Goal: Task Accomplishment & Management: Complete application form

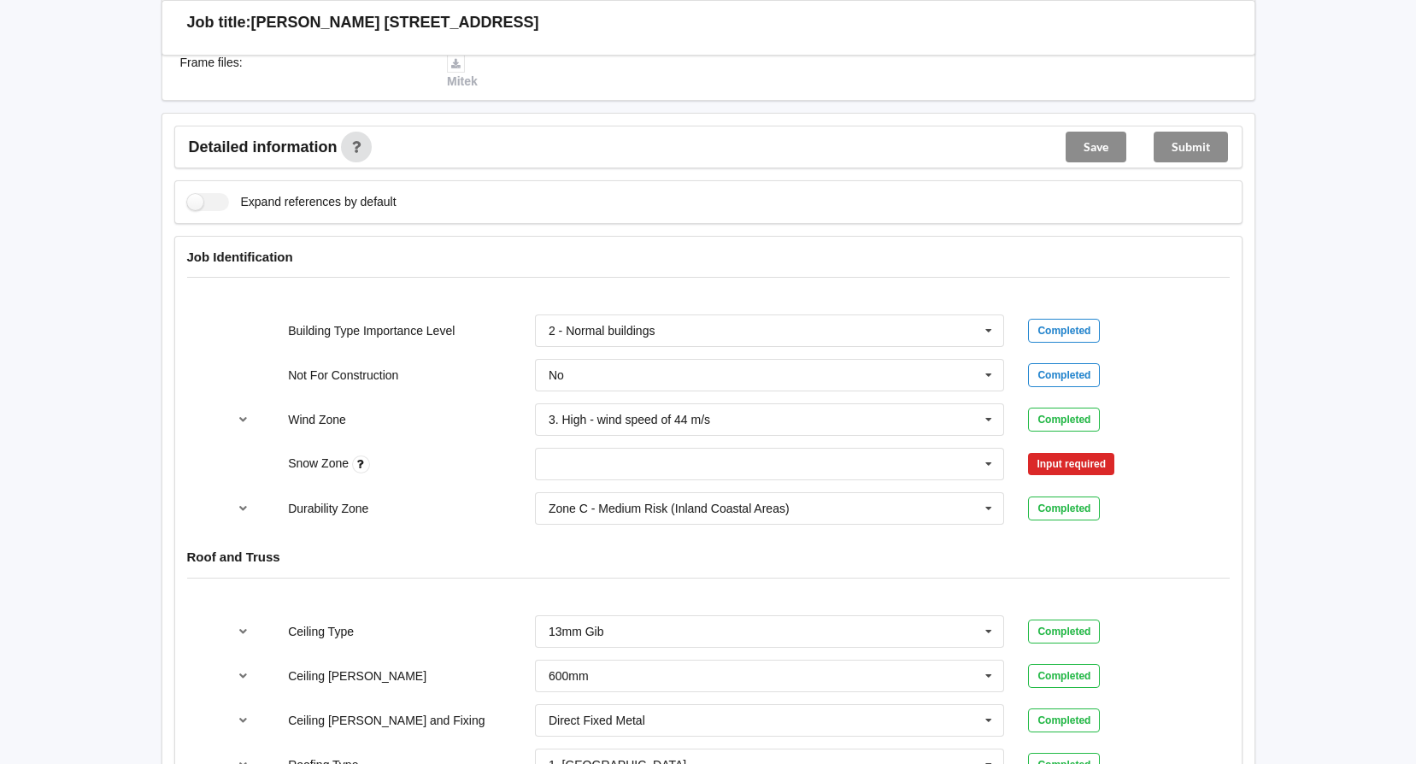
scroll to position [598, 0]
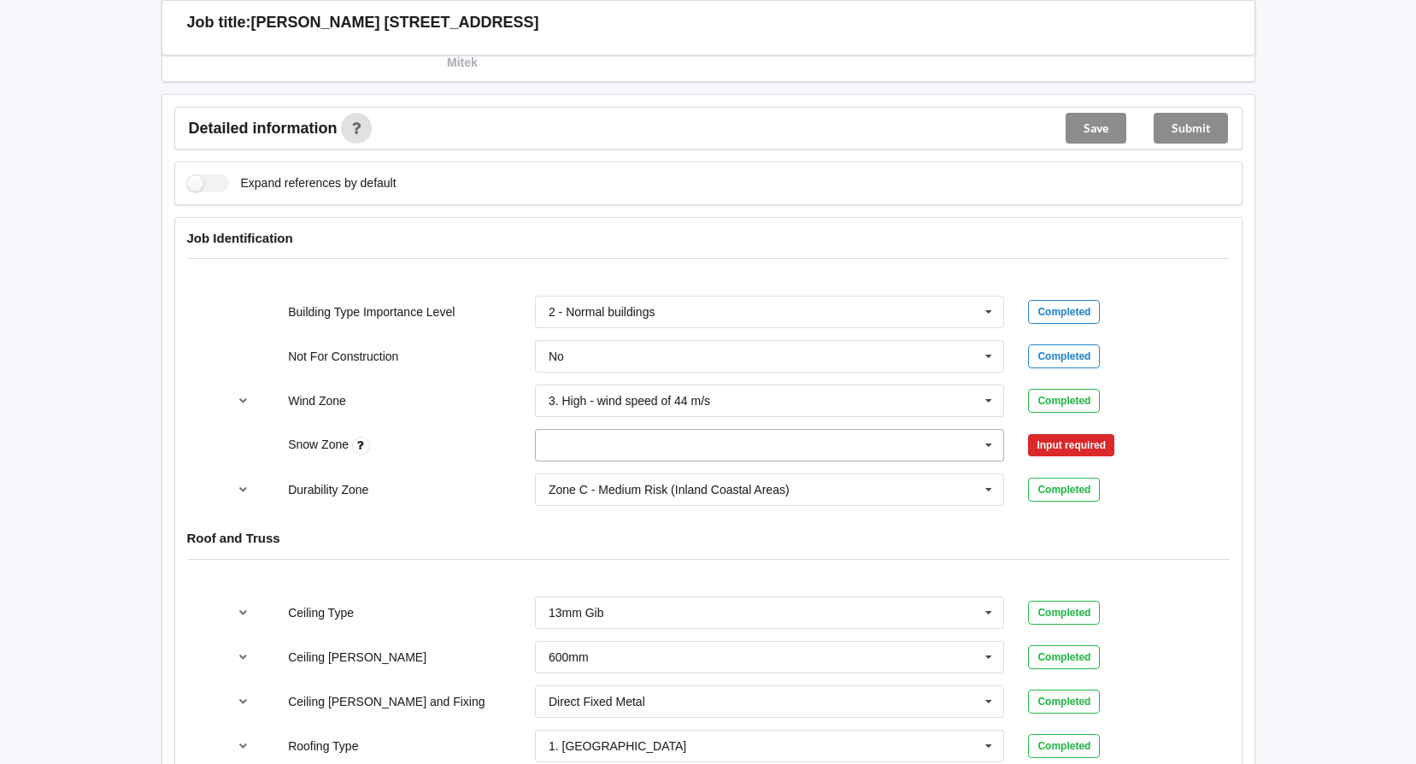
click at [988, 438] on icon at bounding box center [989, 446] width 26 height 32
drag, startPoint x: 564, startPoint y: 473, endPoint x: 627, endPoint y: 464, distance: 63.8
click at [565, 472] on div "N0" at bounding box center [770, 477] width 468 height 32
click at [1056, 443] on button "Confirm input" at bounding box center [1079, 446] width 102 height 28
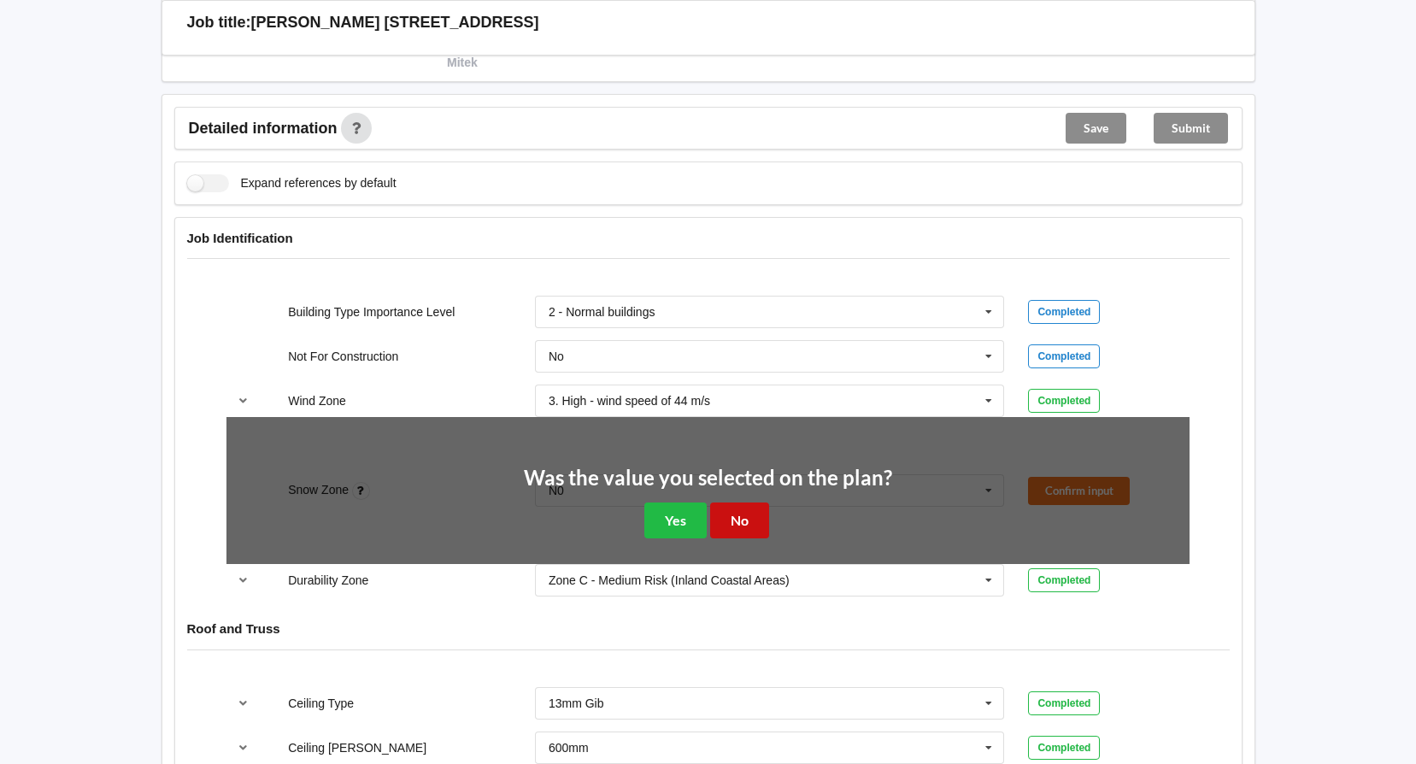
click at [732, 516] on button "No" at bounding box center [739, 519] width 59 height 35
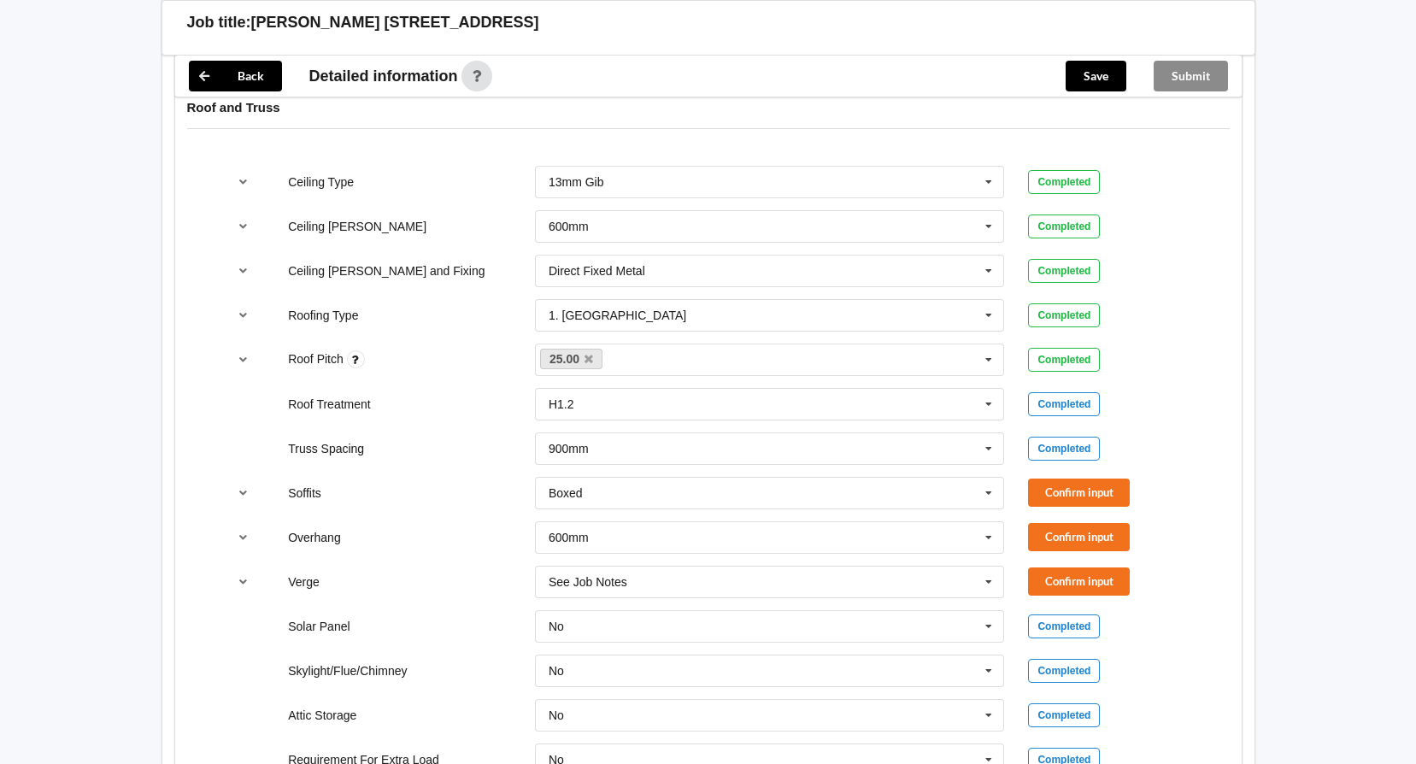
scroll to position [1111, 0]
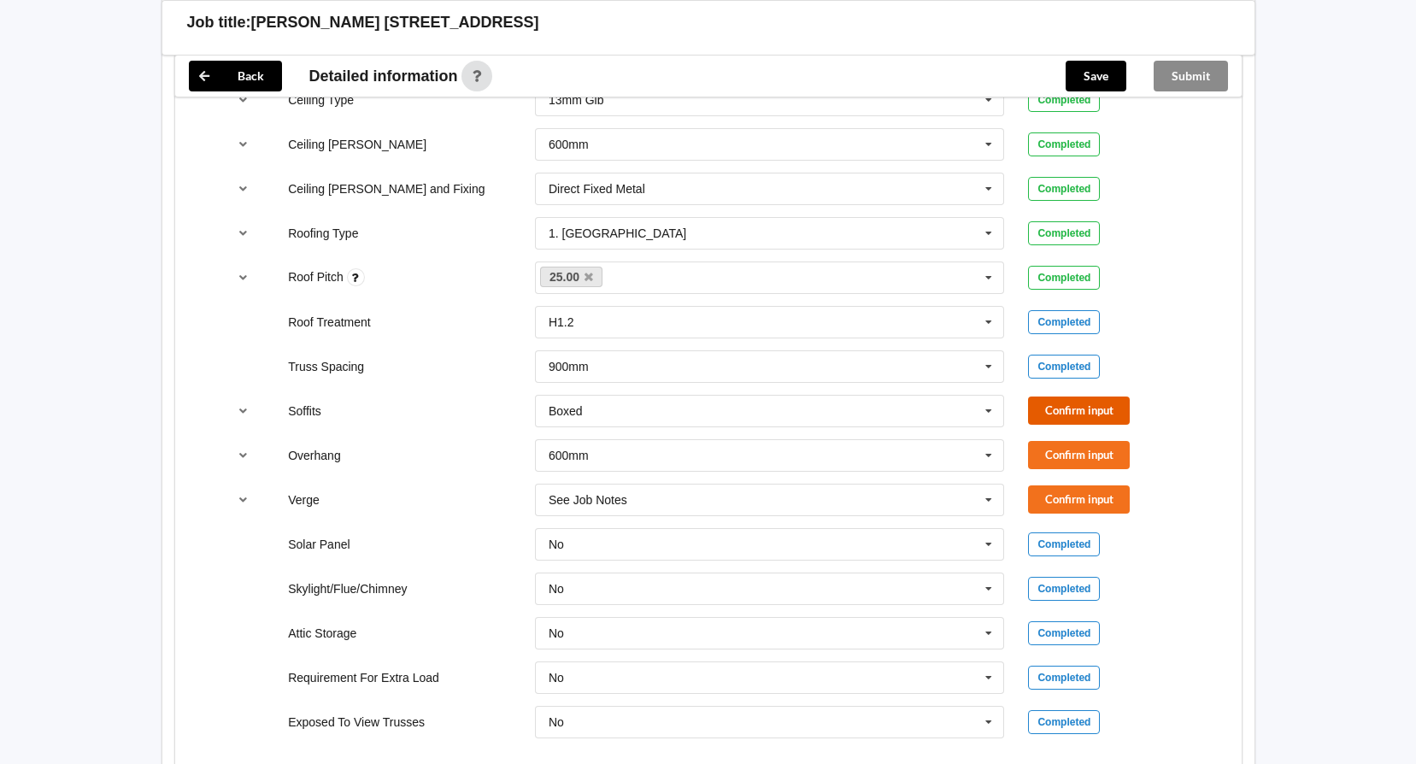
click at [1069, 417] on button "Confirm input" at bounding box center [1079, 410] width 102 height 28
click at [1059, 456] on button "Confirm input" at bounding box center [1079, 455] width 102 height 28
click at [1066, 493] on button "Confirm input" at bounding box center [1079, 499] width 102 height 28
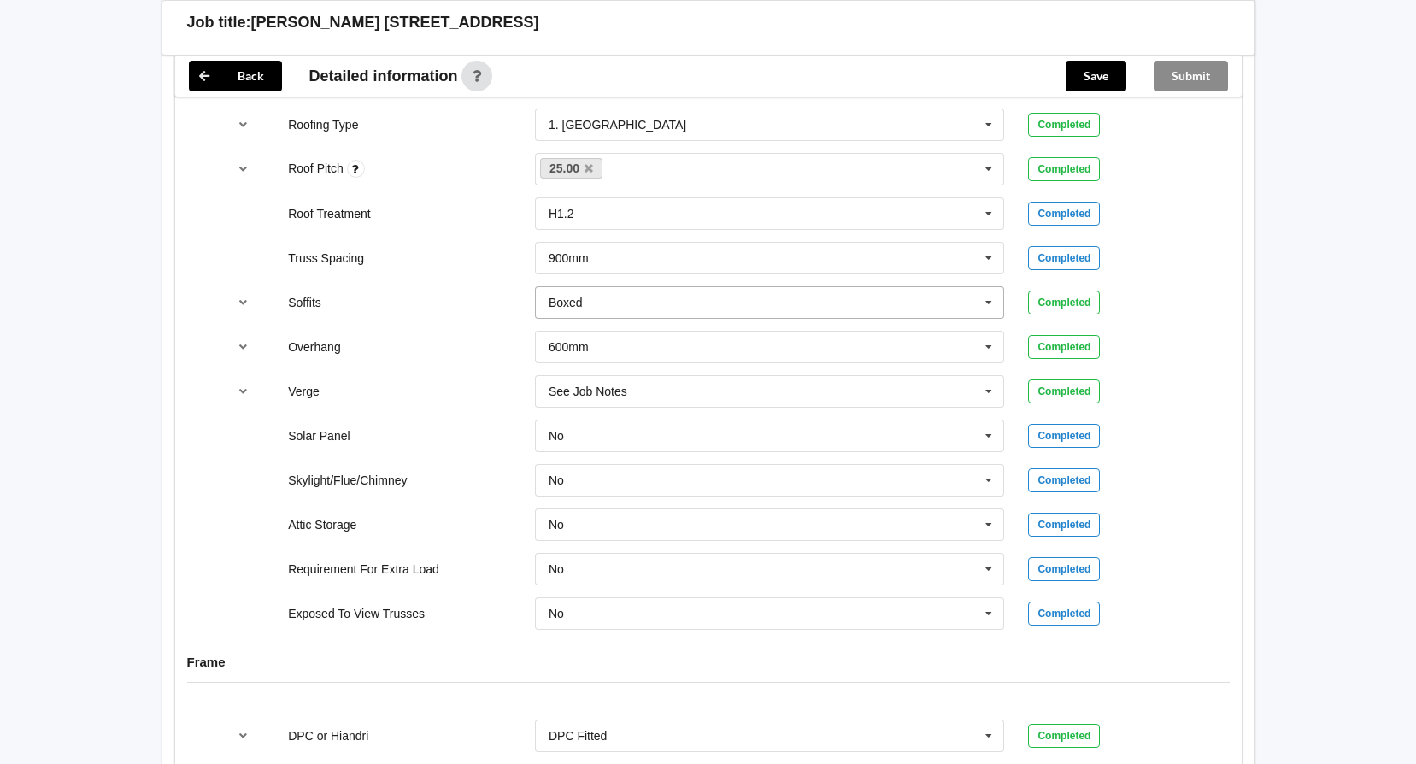
scroll to position [1453, 0]
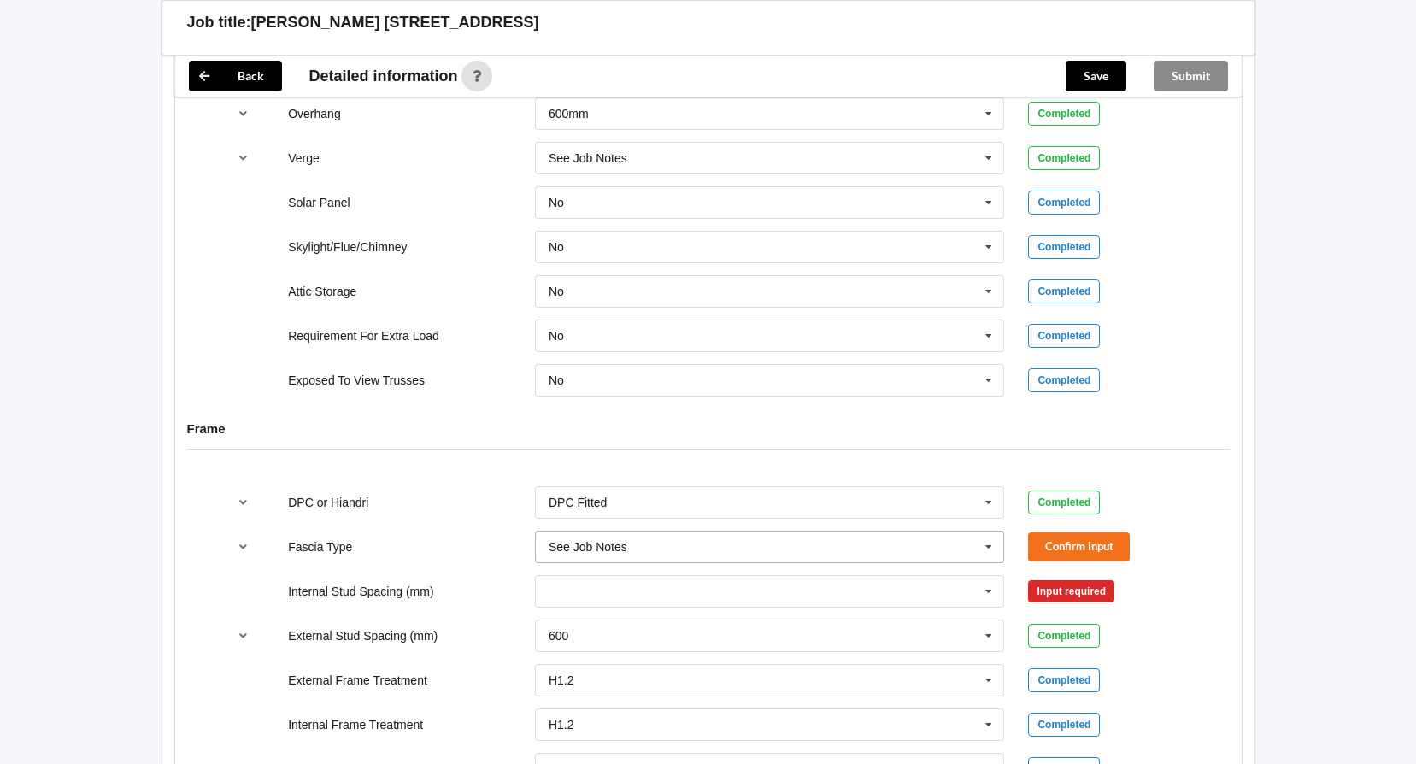
click at [985, 548] on icon at bounding box center [989, 548] width 26 height 32
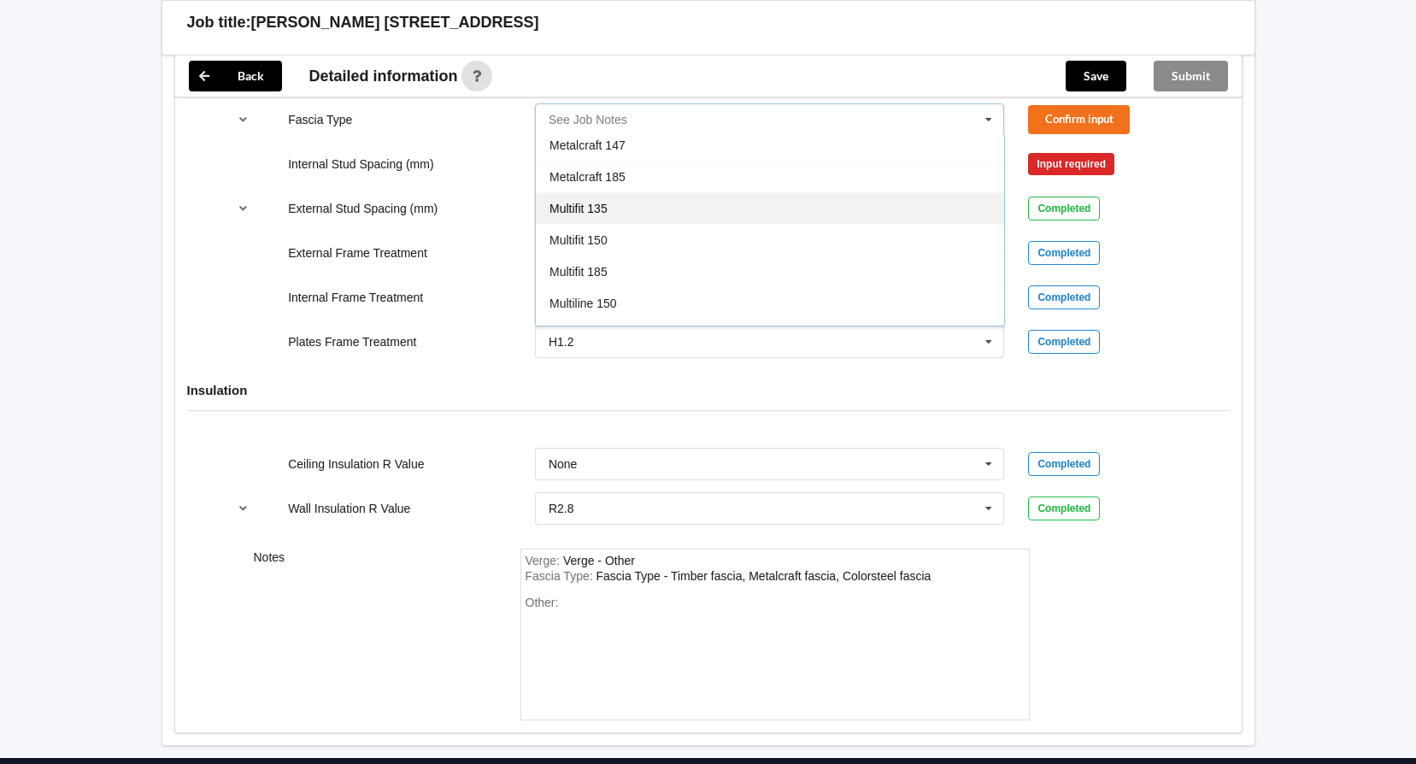
scroll to position [312, 0]
click at [614, 209] on div "Metalcraft 185" at bounding box center [770, 219] width 468 height 32
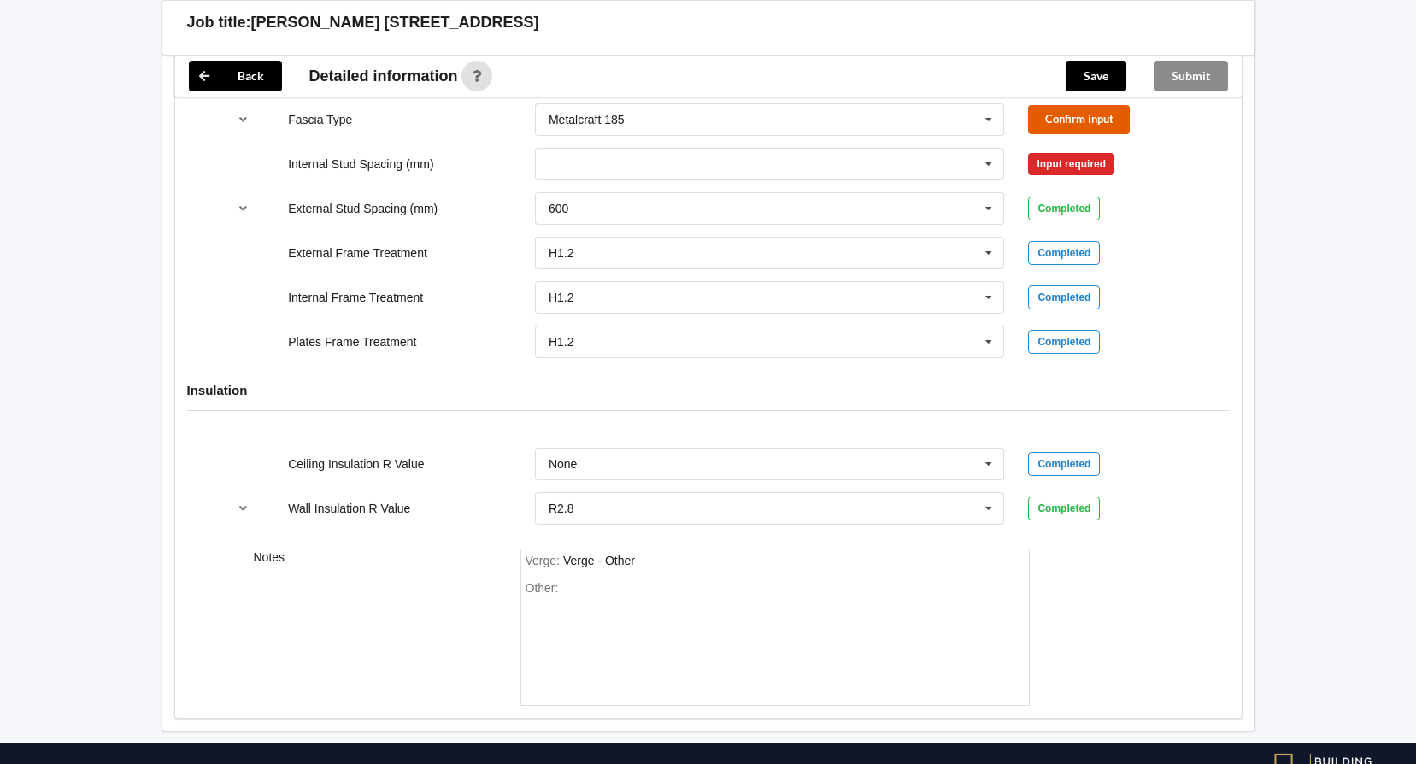
click at [1084, 124] on button "Confirm input" at bounding box center [1079, 119] width 102 height 28
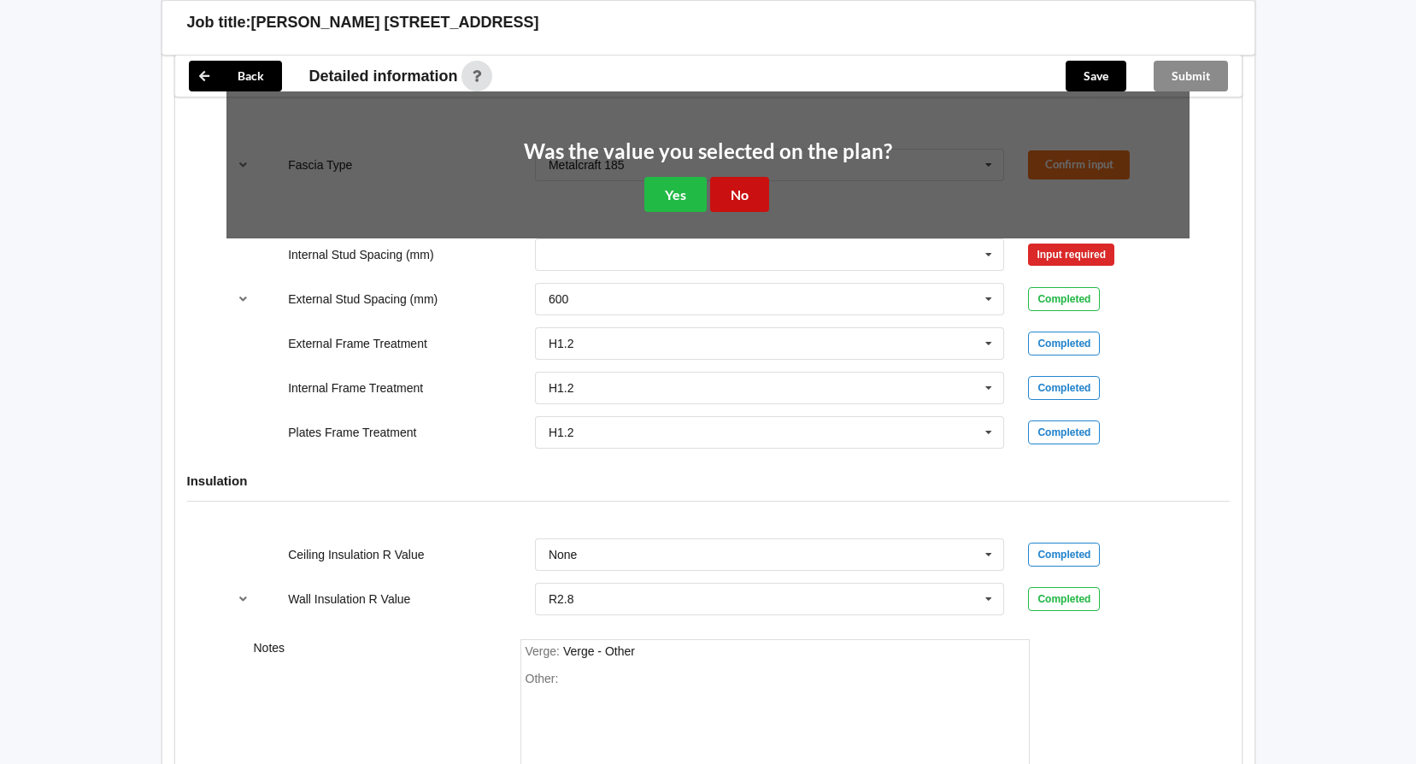
click at [744, 201] on button "No" at bounding box center [739, 194] width 59 height 35
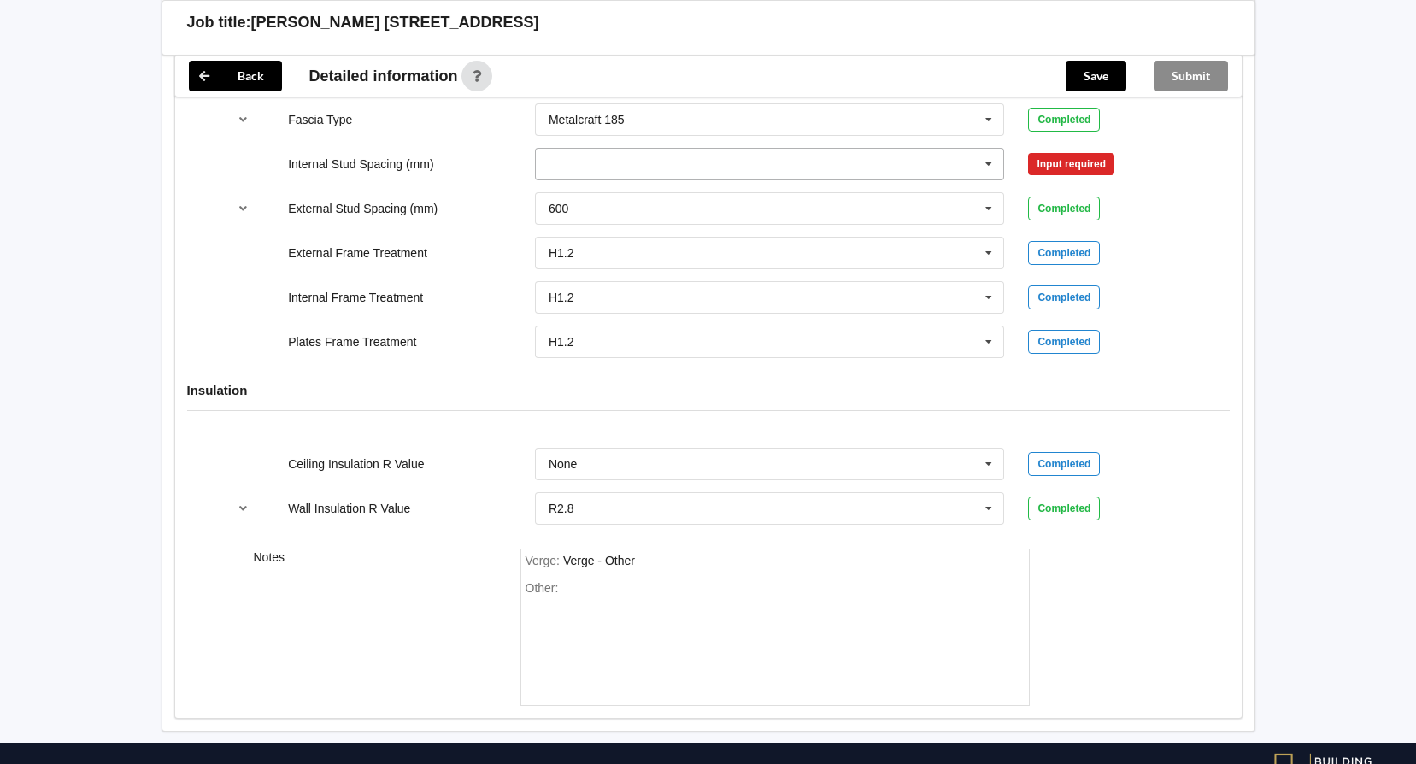
click at [990, 162] on icon at bounding box center [989, 165] width 26 height 32
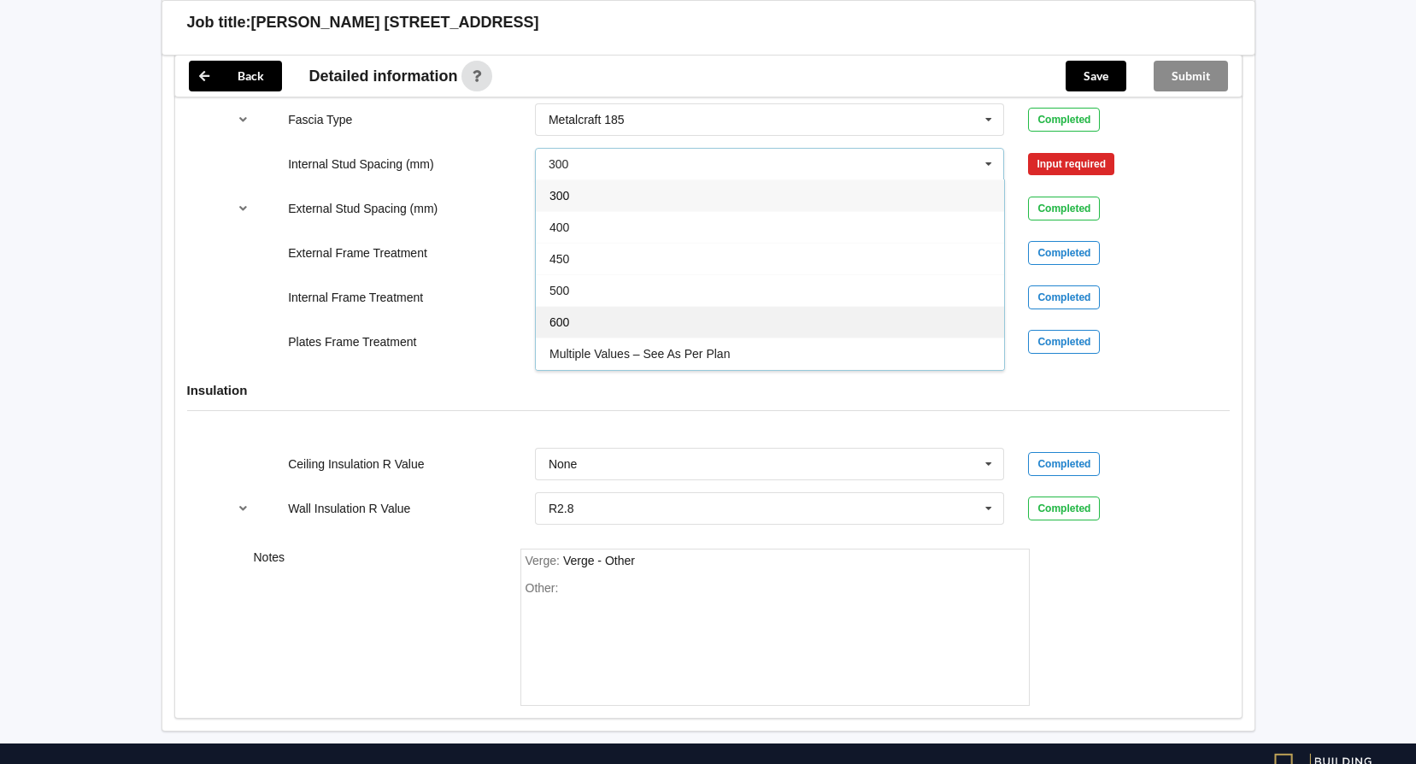
click at [652, 316] on div "600" at bounding box center [770, 322] width 468 height 32
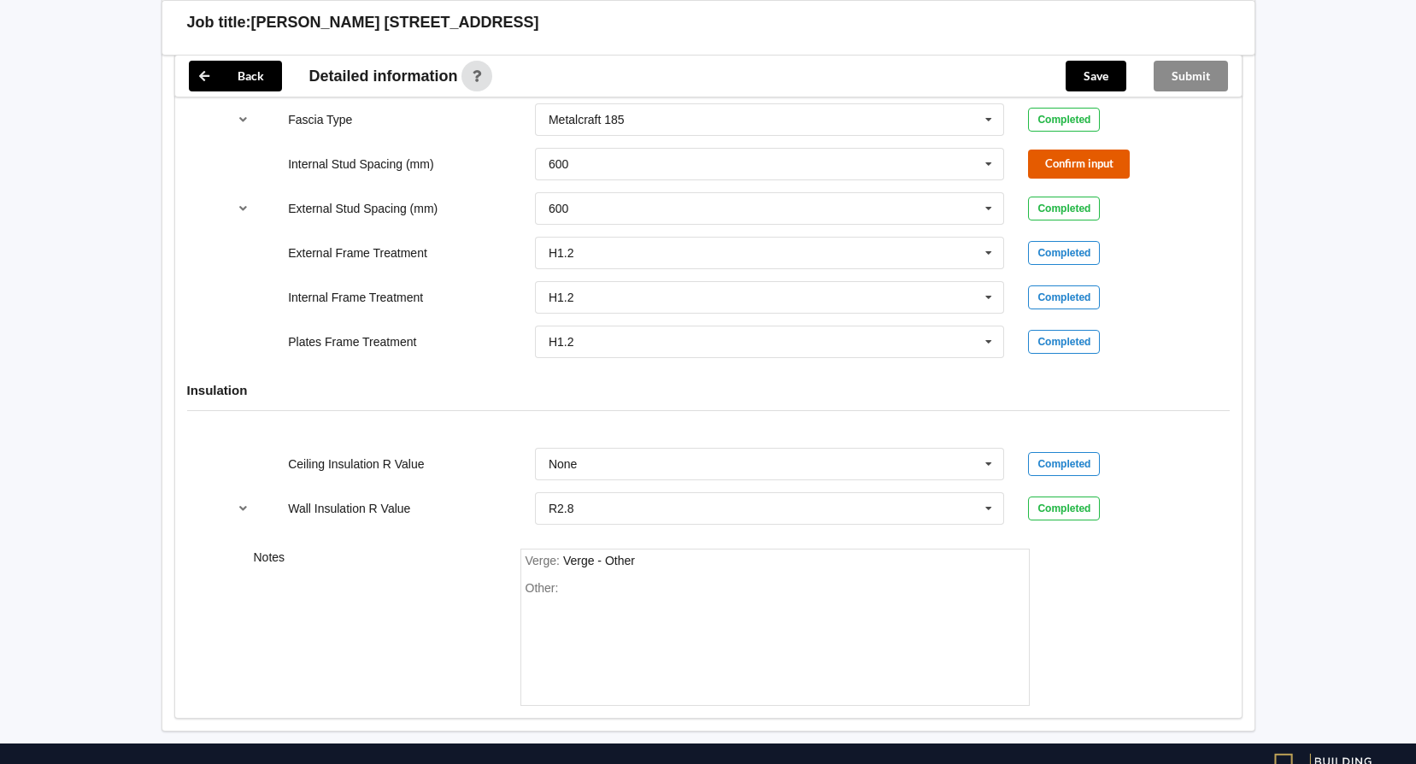
click at [1066, 160] on button "Confirm input" at bounding box center [1079, 164] width 102 height 28
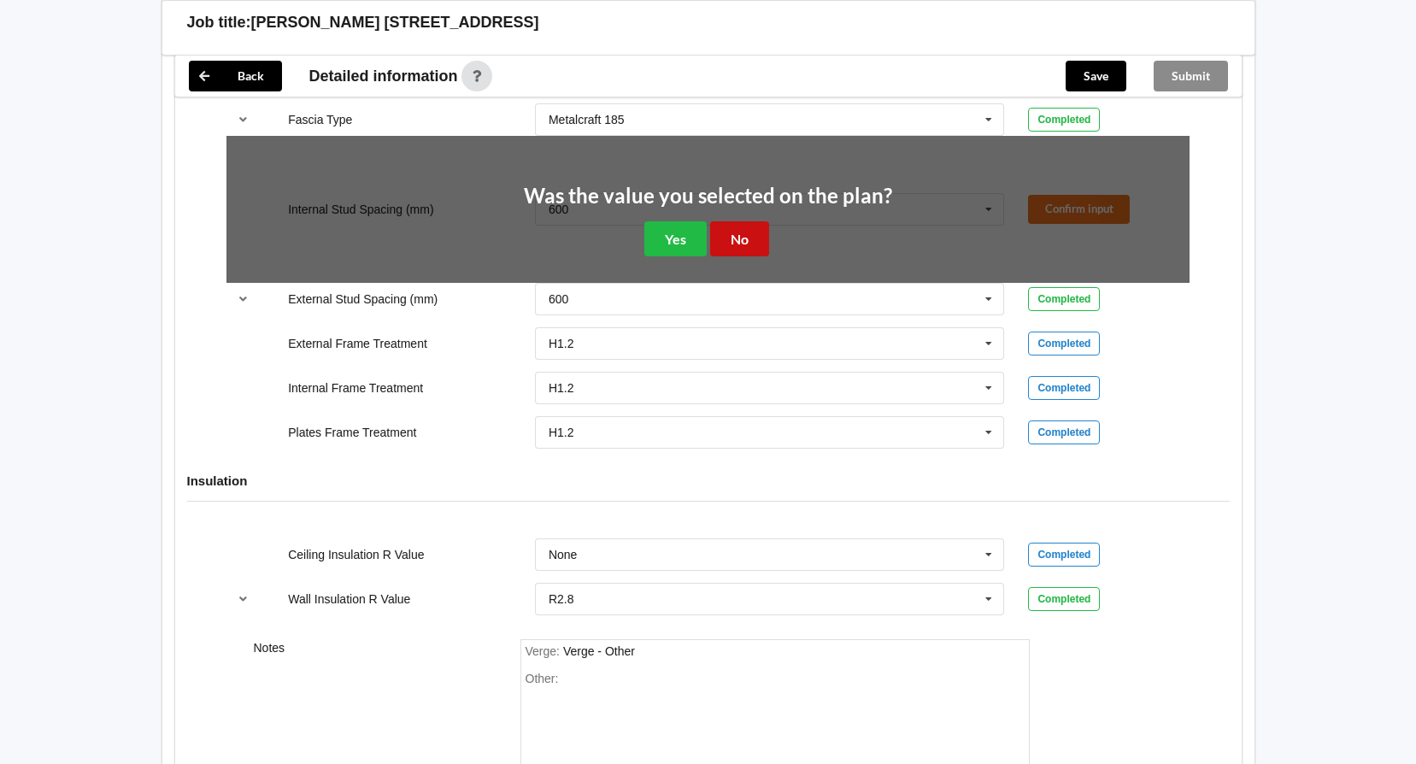
click at [746, 240] on button "No" at bounding box center [739, 238] width 59 height 35
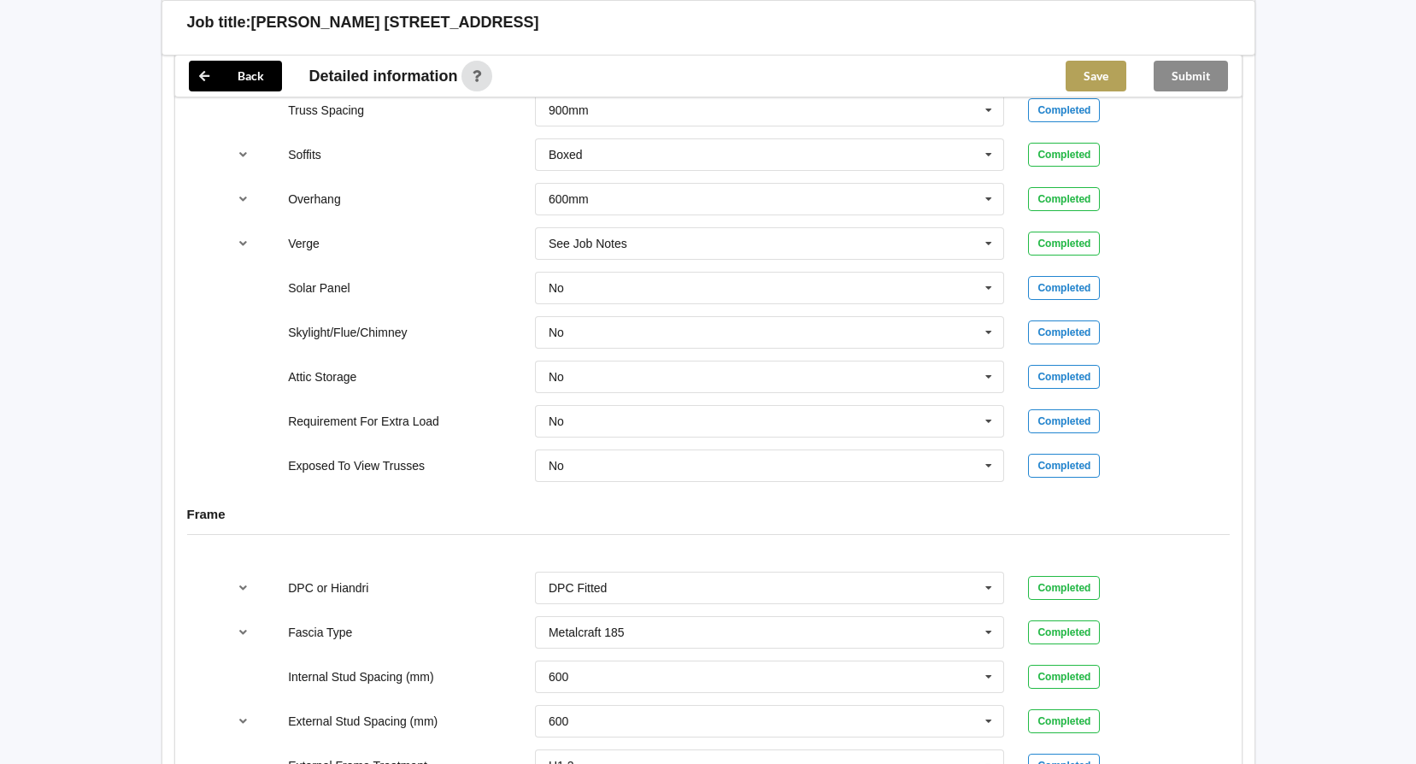
click at [1107, 74] on button "Save" at bounding box center [1096, 76] width 61 height 31
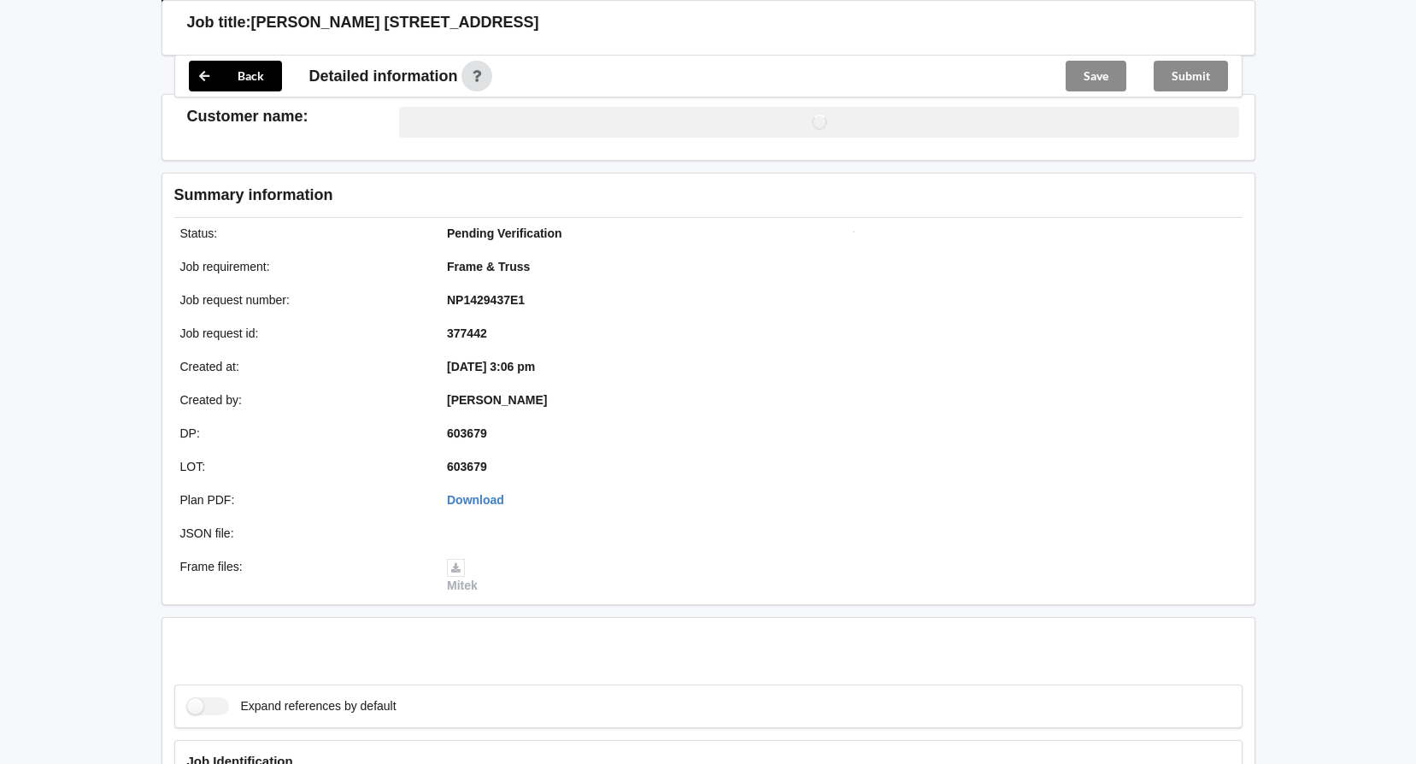
scroll to position [1367, 0]
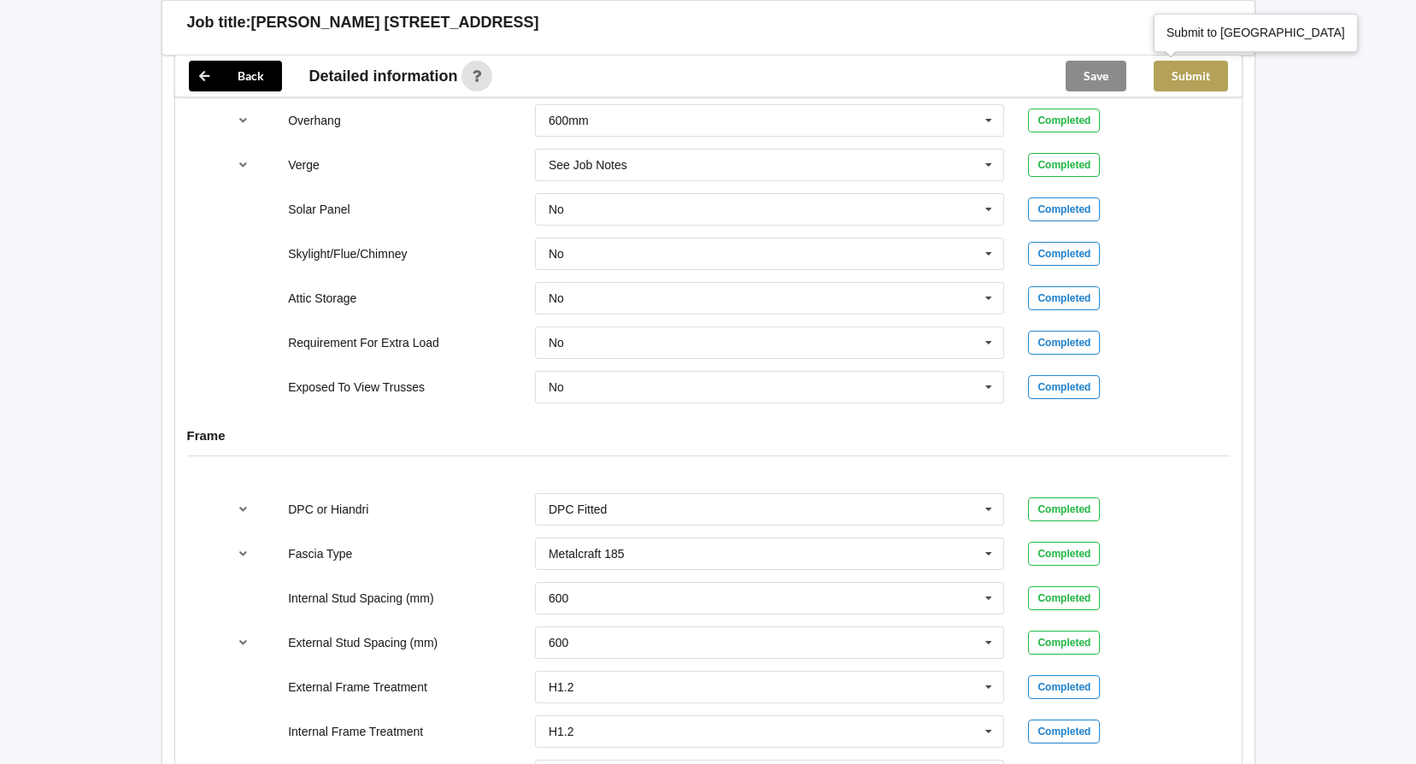
click at [1185, 77] on button "Submit" at bounding box center [1191, 76] width 74 height 31
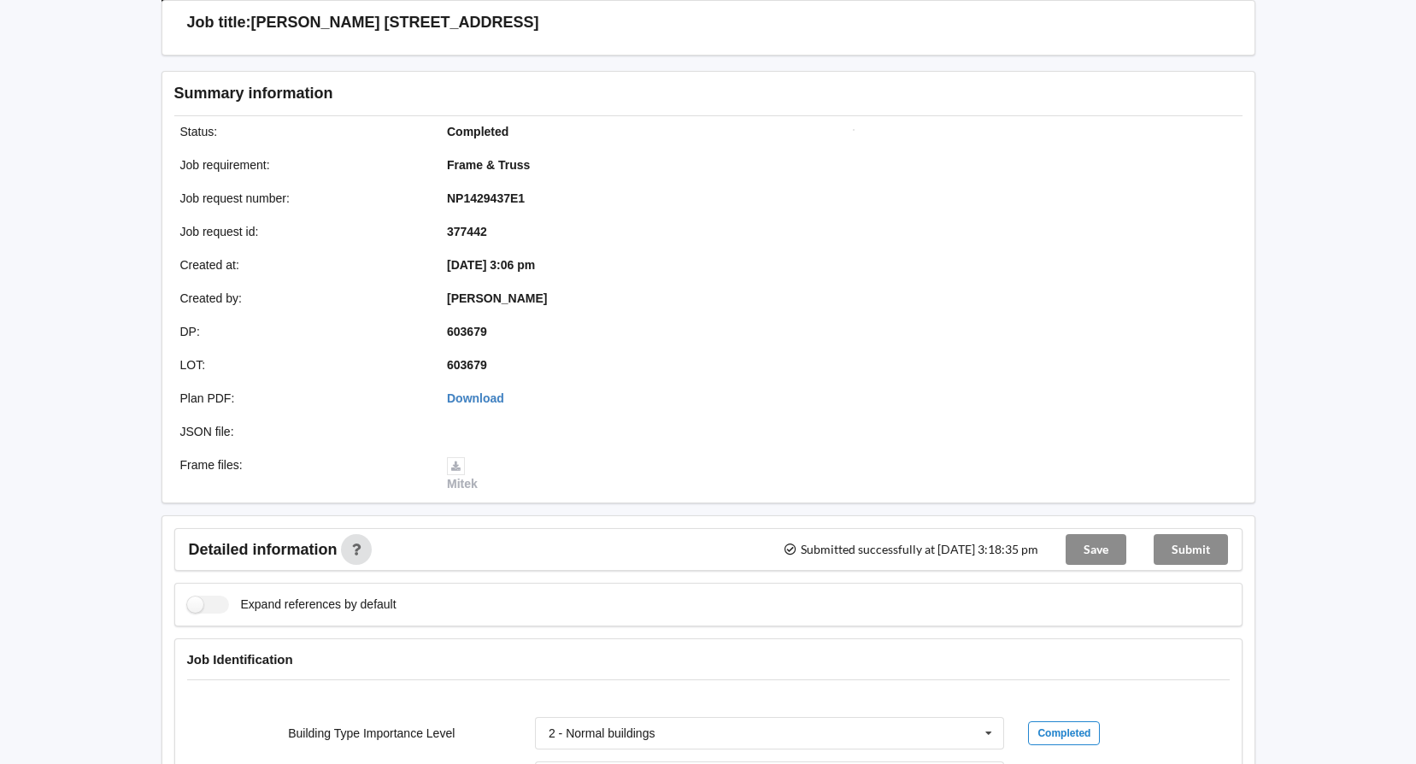
scroll to position [0, 0]
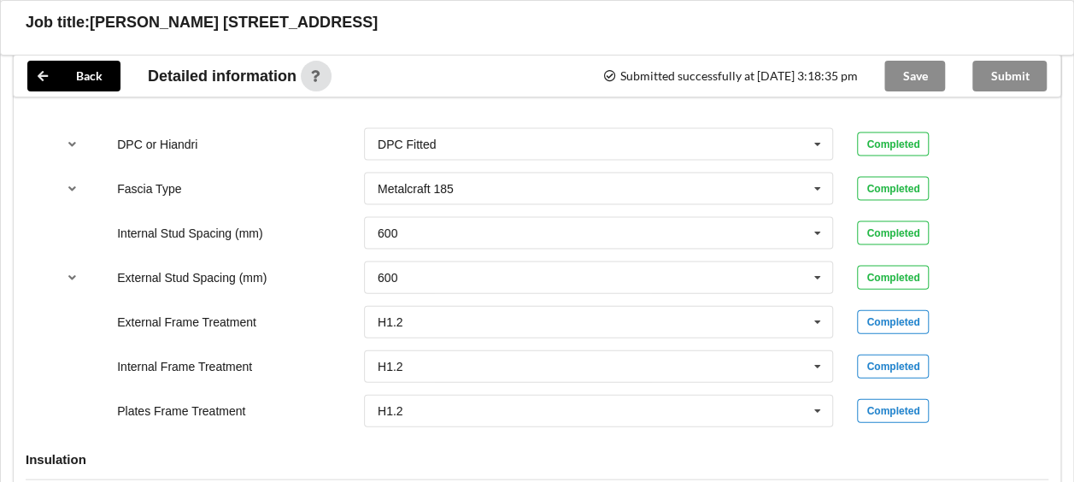
scroll to position [1458, 0]
